Goal: Entertainment & Leisure: Consume media (video, audio)

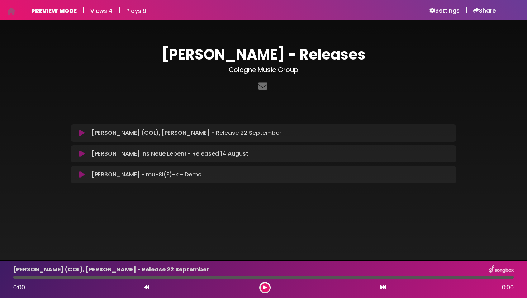
click at [83, 175] on icon at bounding box center [81, 174] width 5 height 7
click at [84, 174] on icon at bounding box center [81, 174] width 5 height 7
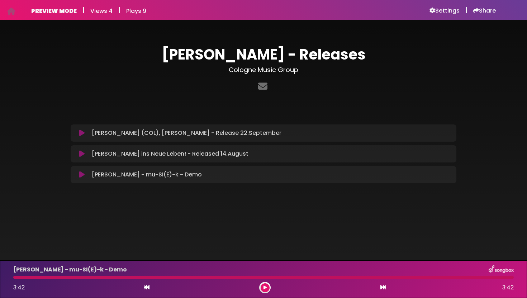
click at [84, 152] on icon at bounding box center [81, 153] width 5 height 7
click at [80, 155] on icon at bounding box center [81, 153] width 5 height 7
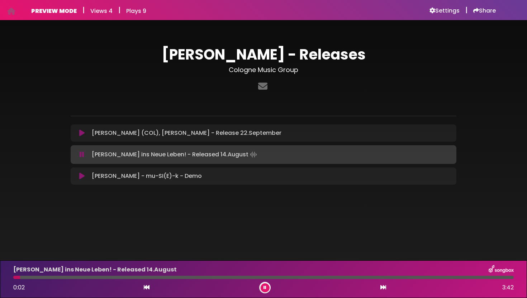
click at [84, 173] on icon at bounding box center [81, 175] width 5 height 7
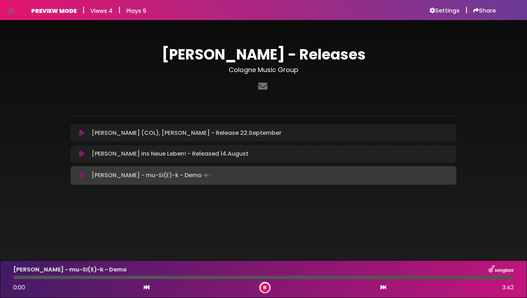
click at [81, 150] on div "[PERSON_NAME] ins Neue Leben! - Released 14.August Loading Track..." at bounding box center [263, 154] width 377 height 9
click at [82, 154] on icon at bounding box center [81, 153] width 5 height 7
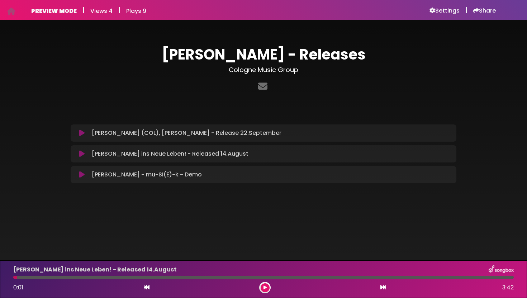
click at [80, 153] on icon at bounding box center [81, 153] width 5 height 7
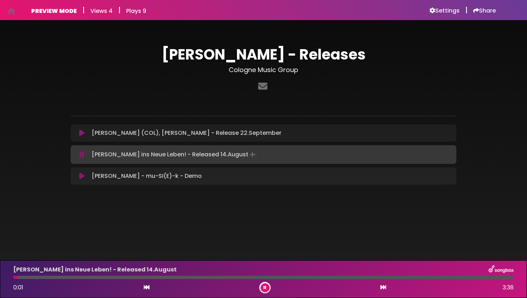
click at [80, 177] on icon at bounding box center [81, 175] width 5 height 7
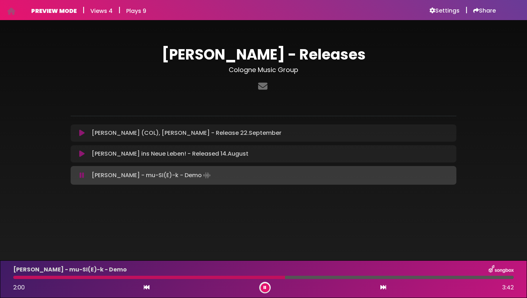
click at [266, 287] on button at bounding box center [265, 287] width 9 height 9
